Goal: Find specific page/section: Find specific page/section

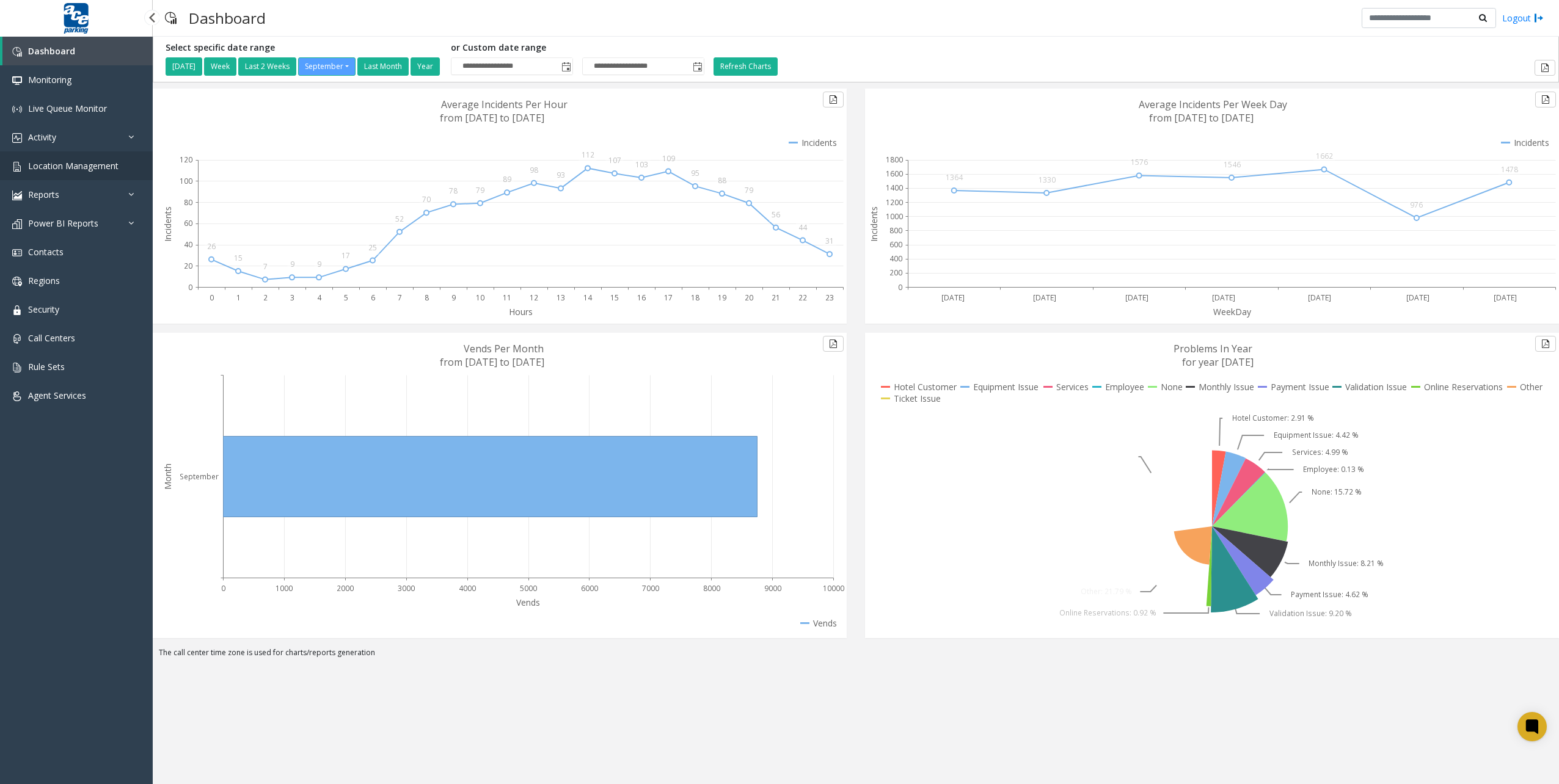
click at [75, 155] on link "Location Management" at bounding box center [76, 166] width 152 height 29
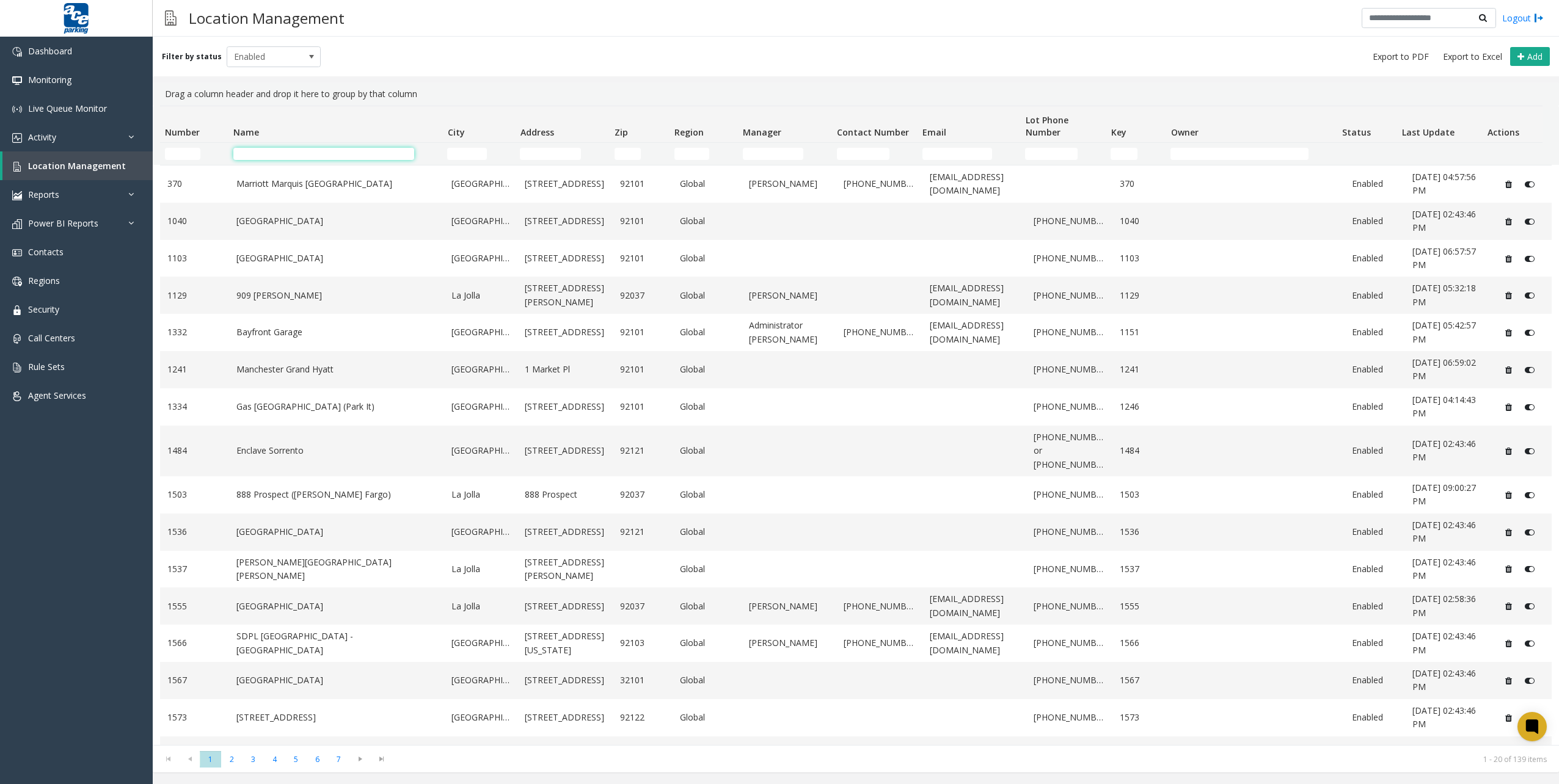
click at [284, 154] on input "Name Filter" at bounding box center [323, 154] width 181 height 12
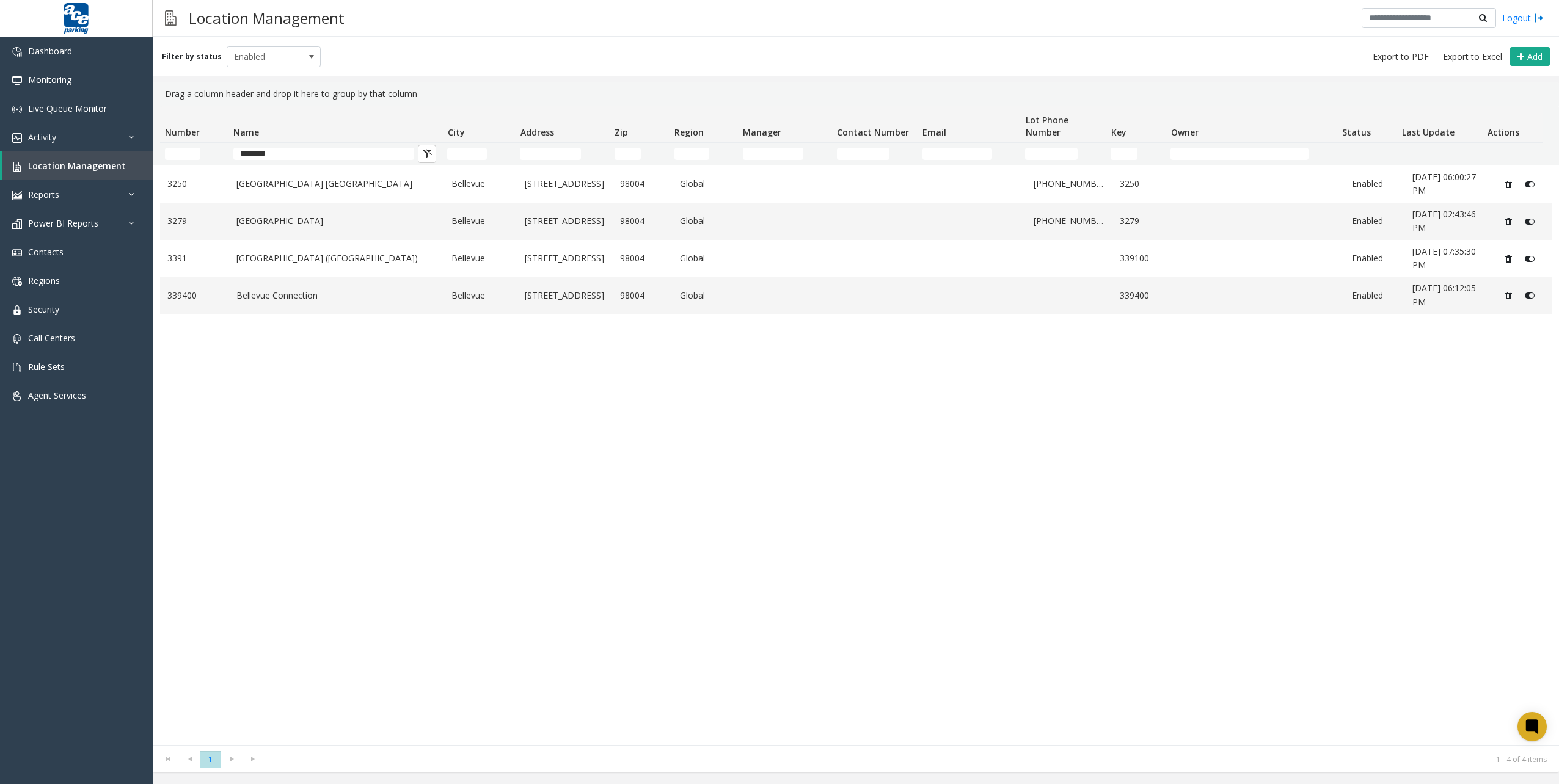
click at [1266, 333] on div "[GEOGRAPHIC_DATA][STREET_ADDRESS] Global [PHONE_NUMBER] 3250 Enabled [DATE][GEO…" at bounding box center [855, 455] width 1391 height 580
drag, startPoint x: 258, startPoint y: 158, endPoint x: 381, endPoint y: 158, distance: 123.0
click at [204, 151] on tr "********" at bounding box center [851, 154] width 1382 height 22
drag, startPoint x: 331, startPoint y: 150, endPoint x: 144, endPoint y: 148, distance: 187.0
click at [147, 149] on app-root "Dashboard Monitoring Live Queue Monitor Activity Daily Activity Lane Activity A…" at bounding box center [779, 392] width 1559 height 784
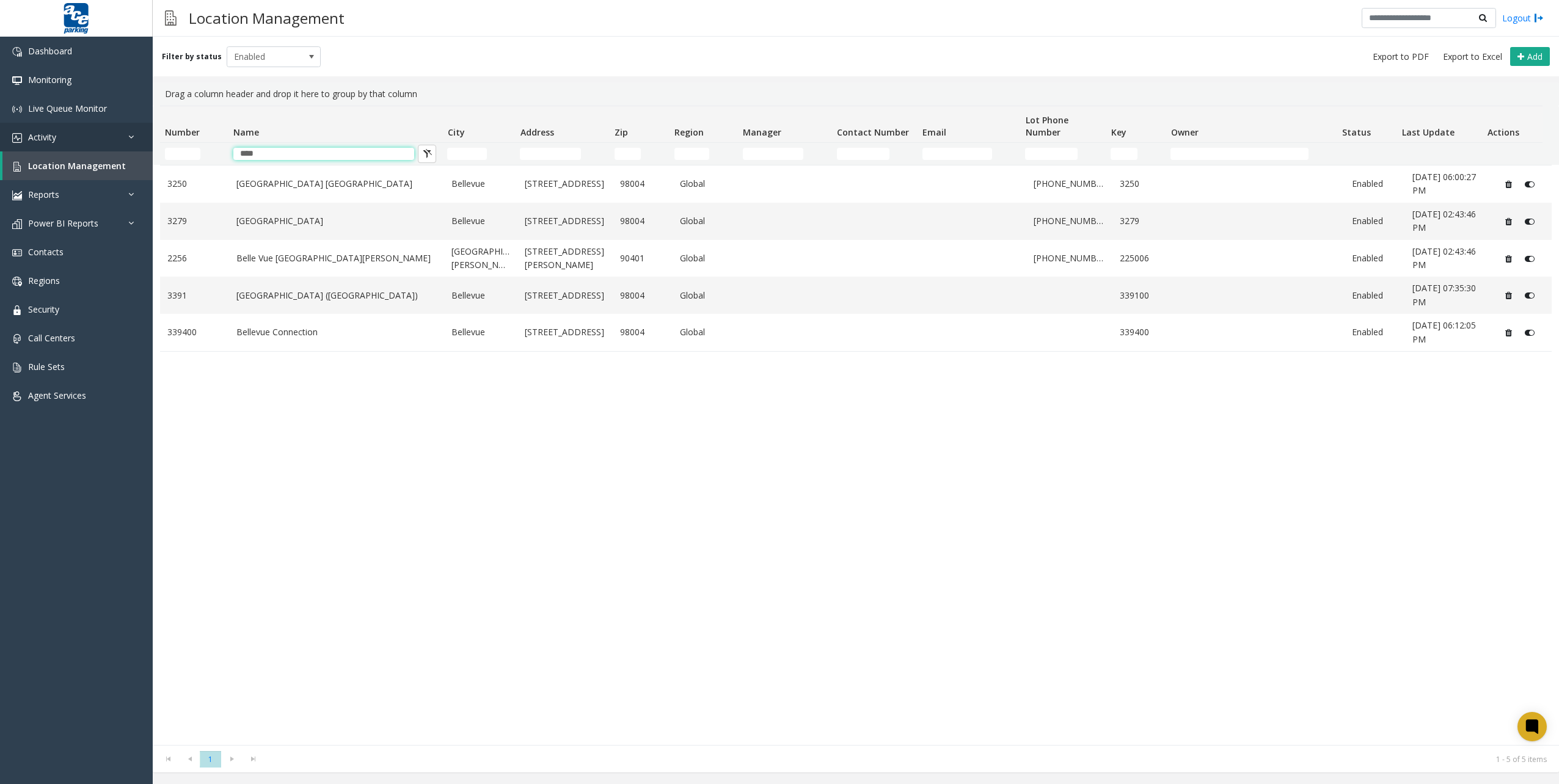
drag, startPoint x: 299, startPoint y: 152, endPoint x: 132, endPoint y: 130, distance: 168.4
click at [132, 130] on app-root "Dashboard Monitoring Live Queue Monitor Activity Daily Activity Lane Activity A…" at bounding box center [779, 392] width 1559 height 784
type input "*******"
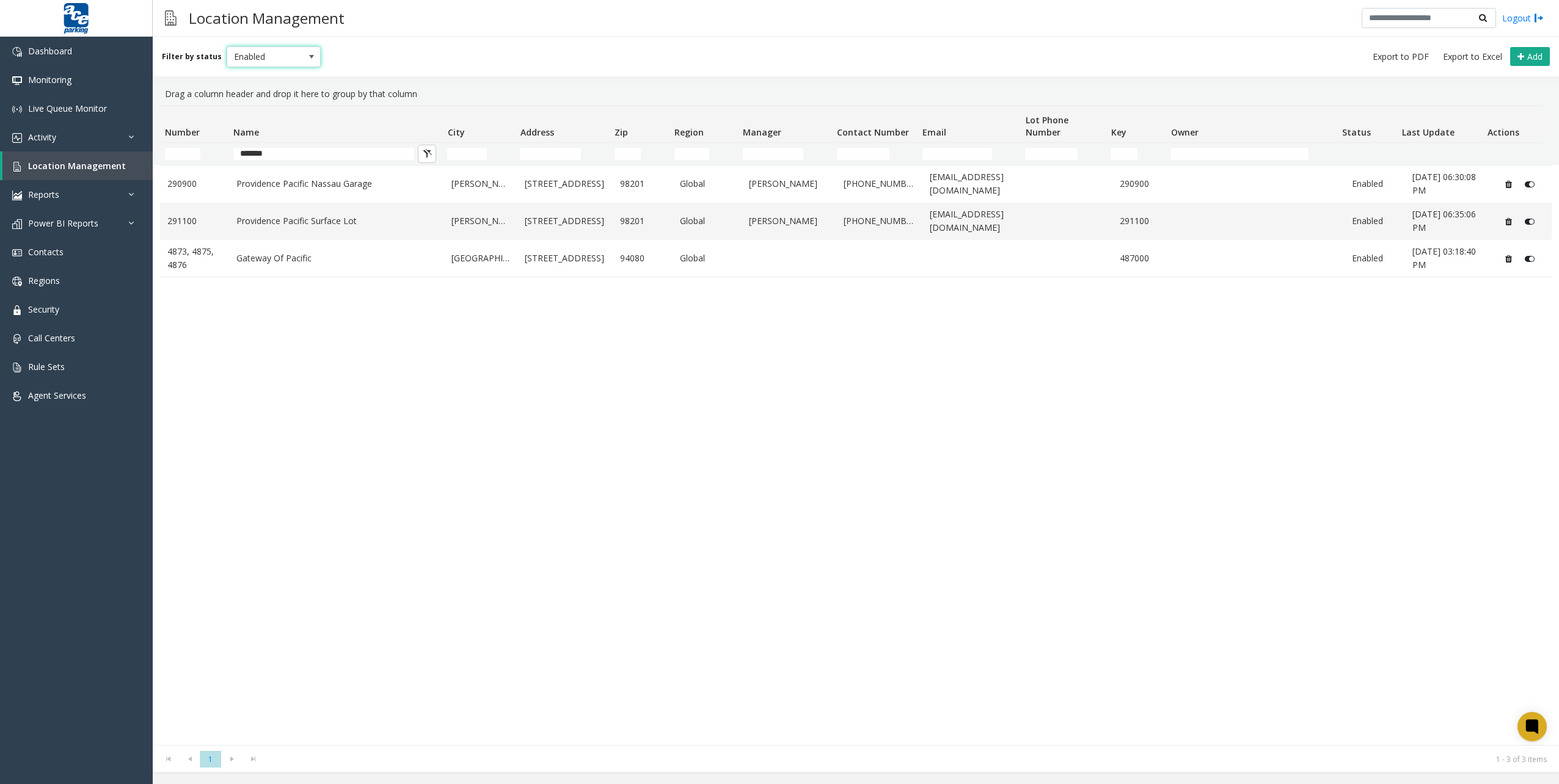
click at [248, 48] on span "Enabled" at bounding box center [265, 56] width 75 height 20
click at [251, 76] on li "All" at bounding box center [268, 77] width 91 height 16
